Goal: Check status

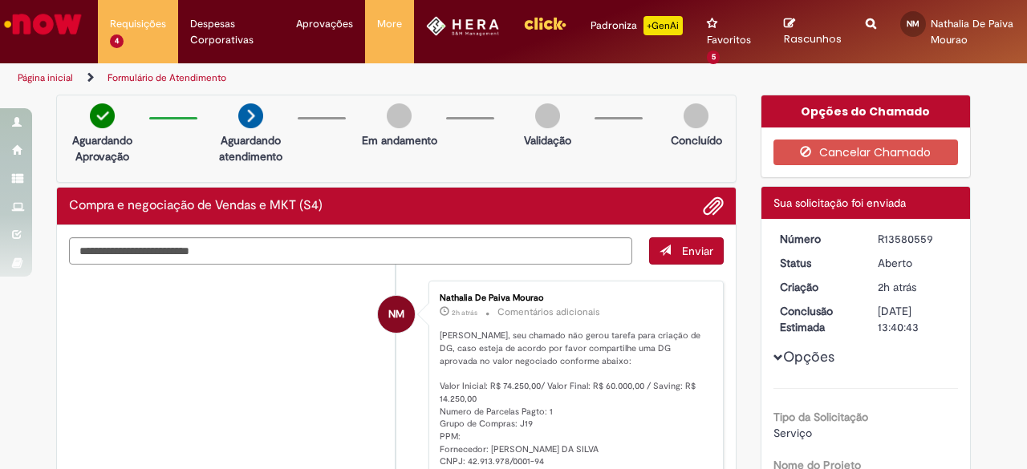
click at [177, 249] on textarea "Digite sua mensagem aqui..." at bounding box center [350, 250] width 563 height 26
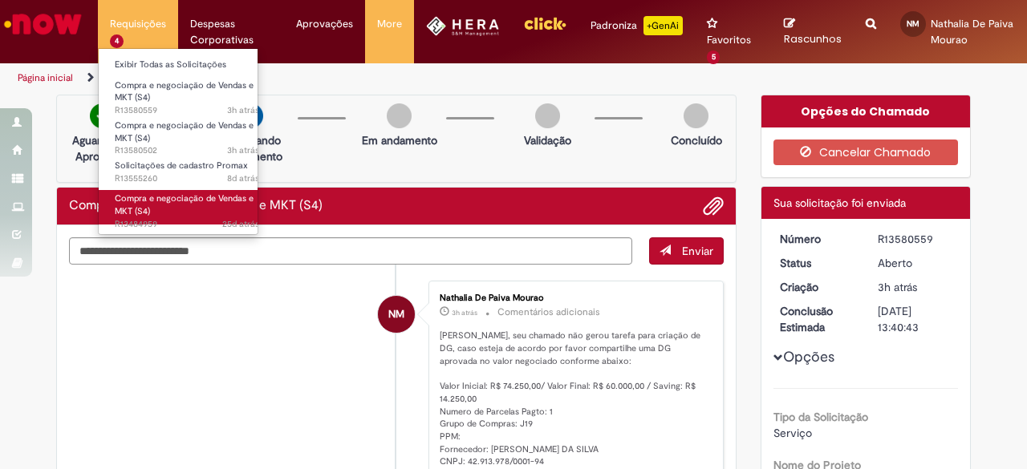
click at [164, 208] on link "Compra e negociação de Vendas e MKT (S4) 25d atrás 25 dias atrás R13484959" at bounding box center [187, 207] width 176 height 34
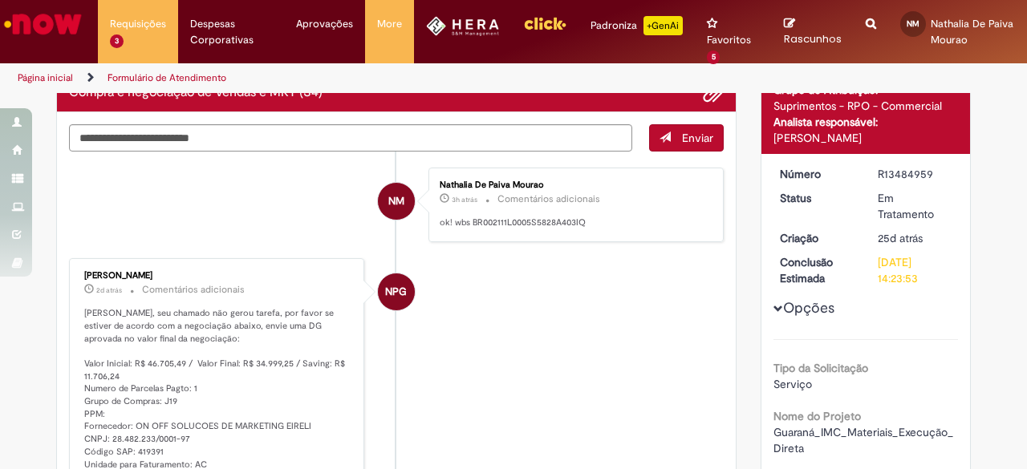
scroll to position [99, 0]
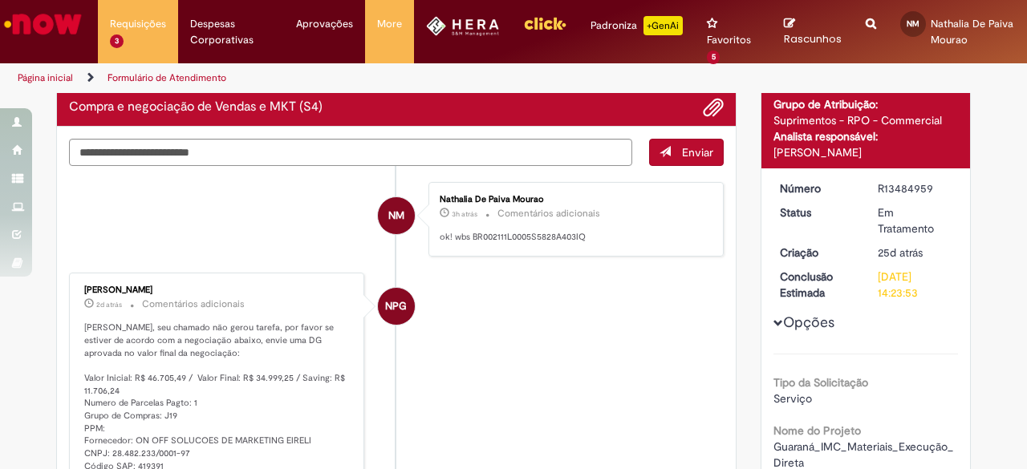
click at [143, 278] on div "Natane Pereira Gomes 2d atrás 2 dias atrás Comentários adicionais Olá Nathalia,…" at bounding box center [217, 391] width 286 height 229
click at [144, 286] on div "[PERSON_NAME]" at bounding box center [217, 291] width 267 height 10
click at [248, 295] on p "2d atrás 2 dias atrás Comentários adicionais" at bounding box center [217, 304] width 267 height 18
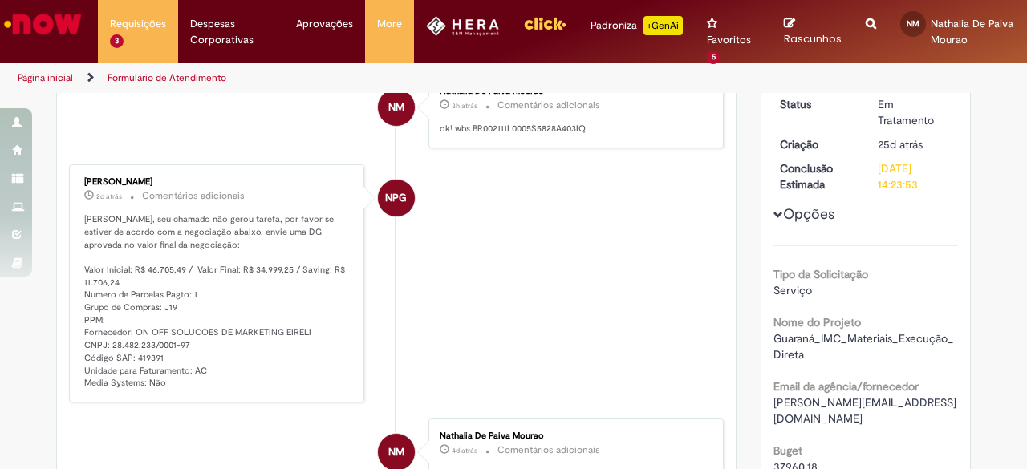
scroll to position [19, 0]
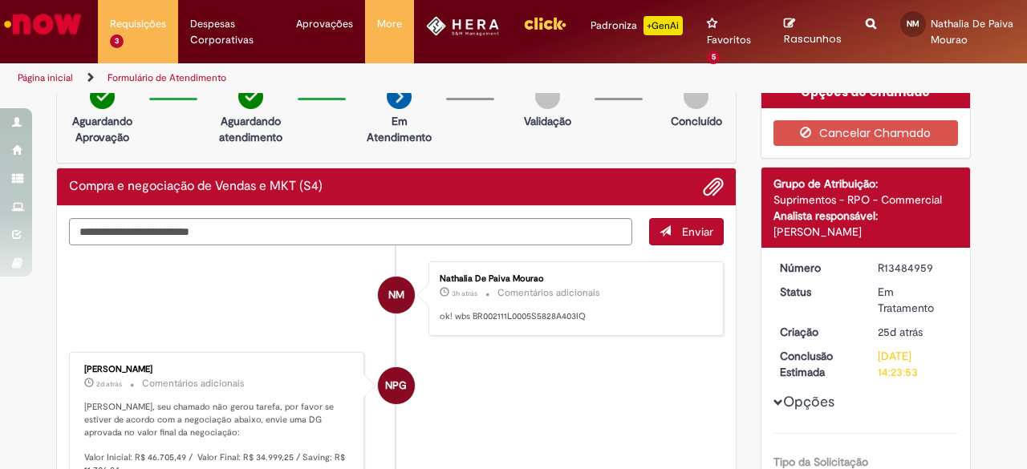
drag, startPoint x: 79, startPoint y: 365, endPoint x: 199, endPoint y: 361, distance: 120.4
click at [199, 365] on div "[PERSON_NAME]" at bounding box center [217, 370] width 267 height 10
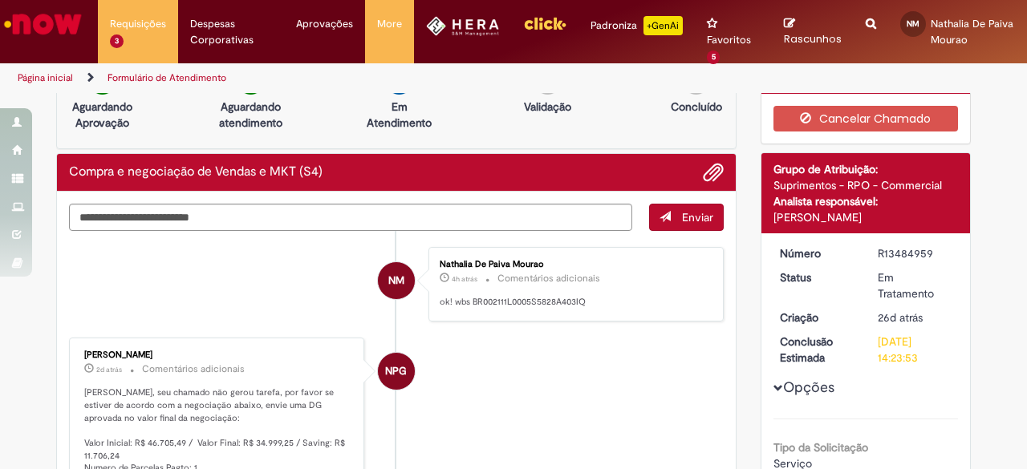
scroll to position [0, 0]
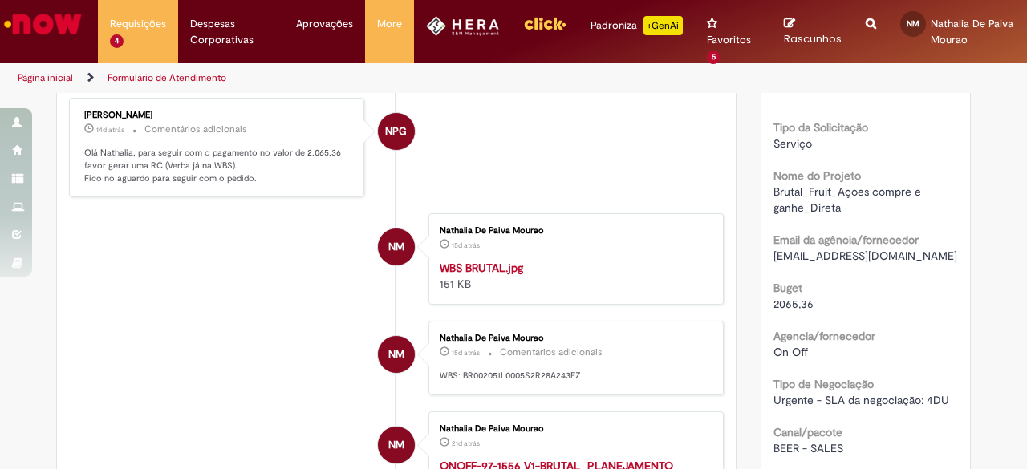
scroll to position [244, 0]
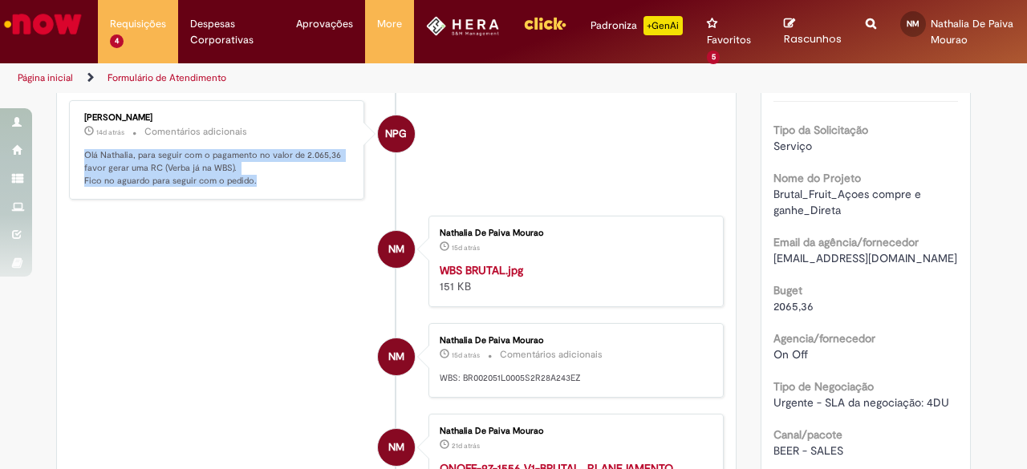
drag, startPoint x: 79, startPoint y: 154, endPoint x: 252, endPoint y: 190, distance: 176.9
click at [252, 190] on div "[PERSON_NAME] 14d atrás 14 dias atrás Comentários adicionais Olá Nathalia, para…" at bounding box center [217, 150] width 286 height 90
copy p "Olá Nathalia, para seguir com o pagamento no valor de 2.065,36 favor gerar uma …"
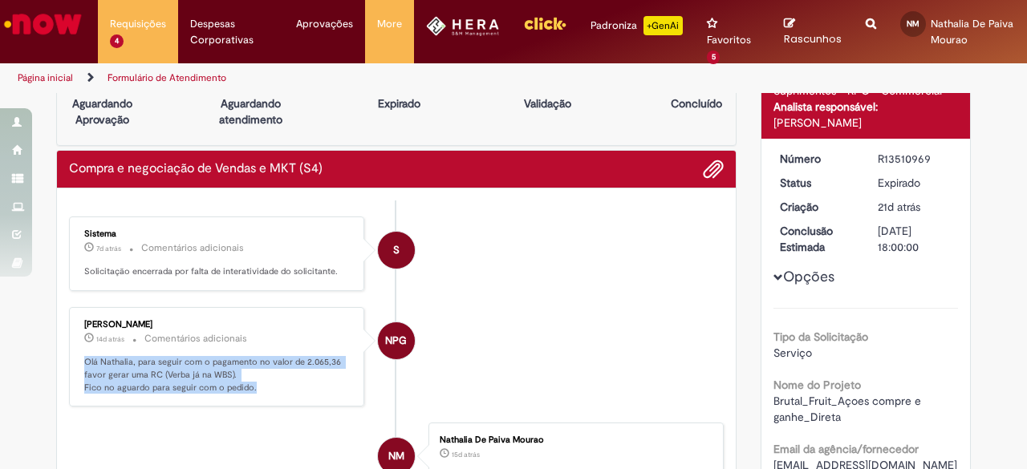
scroll to position [0, 0]
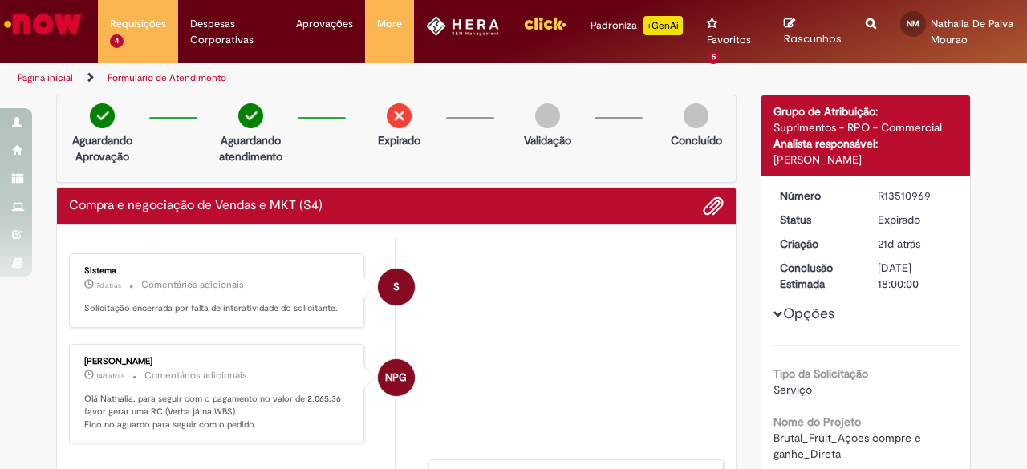
click at [893, 188] on div "R13510969" at bounding box center [914, 196] width 75 height 16
copy div "R13510969"
